Goal: Task Accomplishment & Management: Manage account settings

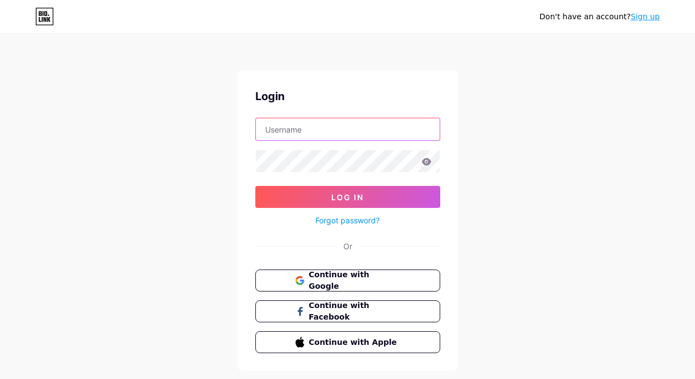
click at [366, 130] on input "text" at bounding box center [348, 129] width 184 height 22
type input "[EMAIL_ADDRESS][DOMAIN_NAME]"
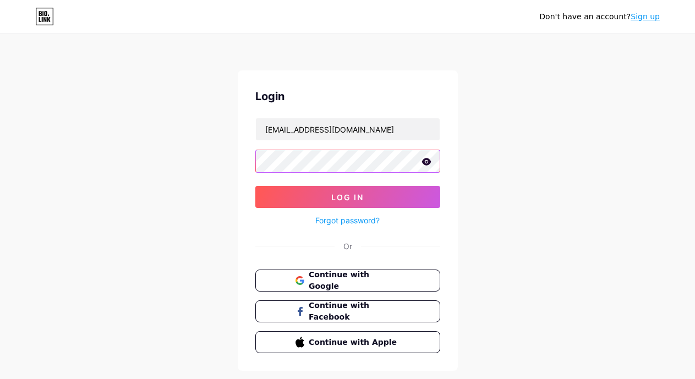
click at [255, 186] on button "Log In" at bounding box center [347, 197] width 185 height 22
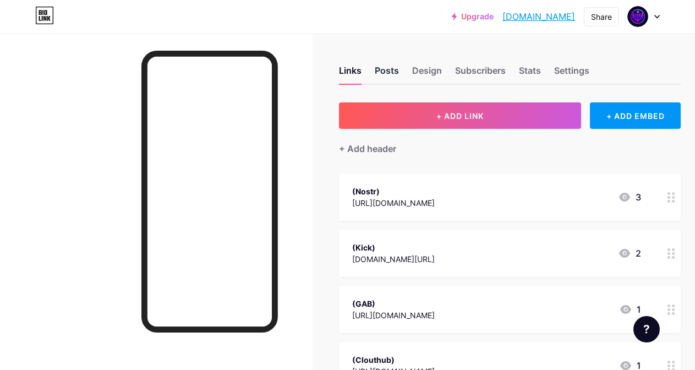
click at [396, 68] on div "Posts" at bounding box center [387, 74] width 24 height 20
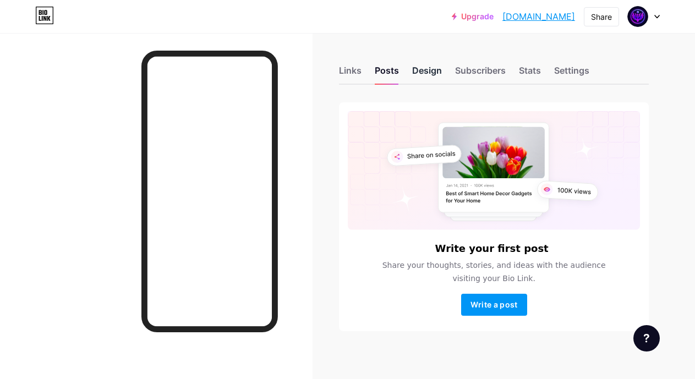
click at [424, 75] on div "Design" at bounding box center [427, 74] width 30 height 20
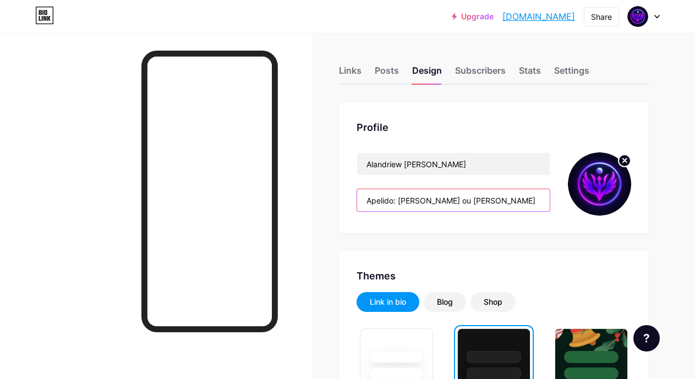
click at [398, 200] on input "Apelido: [PERSON_NAME] ou [PERSON_NAME] [URL][DOMAIN_NAME] BCS16V90 / ALN16V90" at bounding box center [453, 200] width 193 height 22
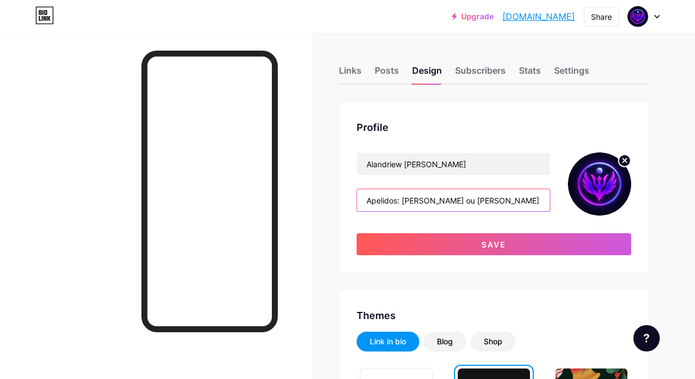
click at [458, 200] on input "Apelidos: [PERSON_NAME] ou [PERSON_NAME] [URL][DOMAIN_NAME] BCS16V90 / ALN16V90" at bounding box center [453, 200] width 193 height 22
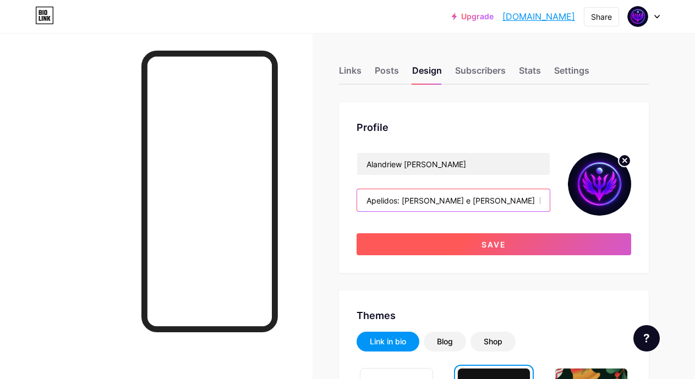
type input "Apelidos: [PERSON_NAME] e [PERSON_NAME] [URL][DOMAIN_NAME] BCS16V90 / ALN16V90"
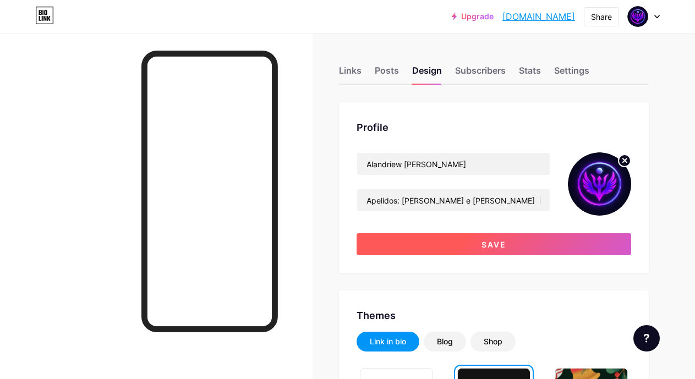
click at [465, 238] on button "Save" at bounding box center [494, 244] width 275 height 22
